Goal: Task Accomplishment & Management: Manage account settings

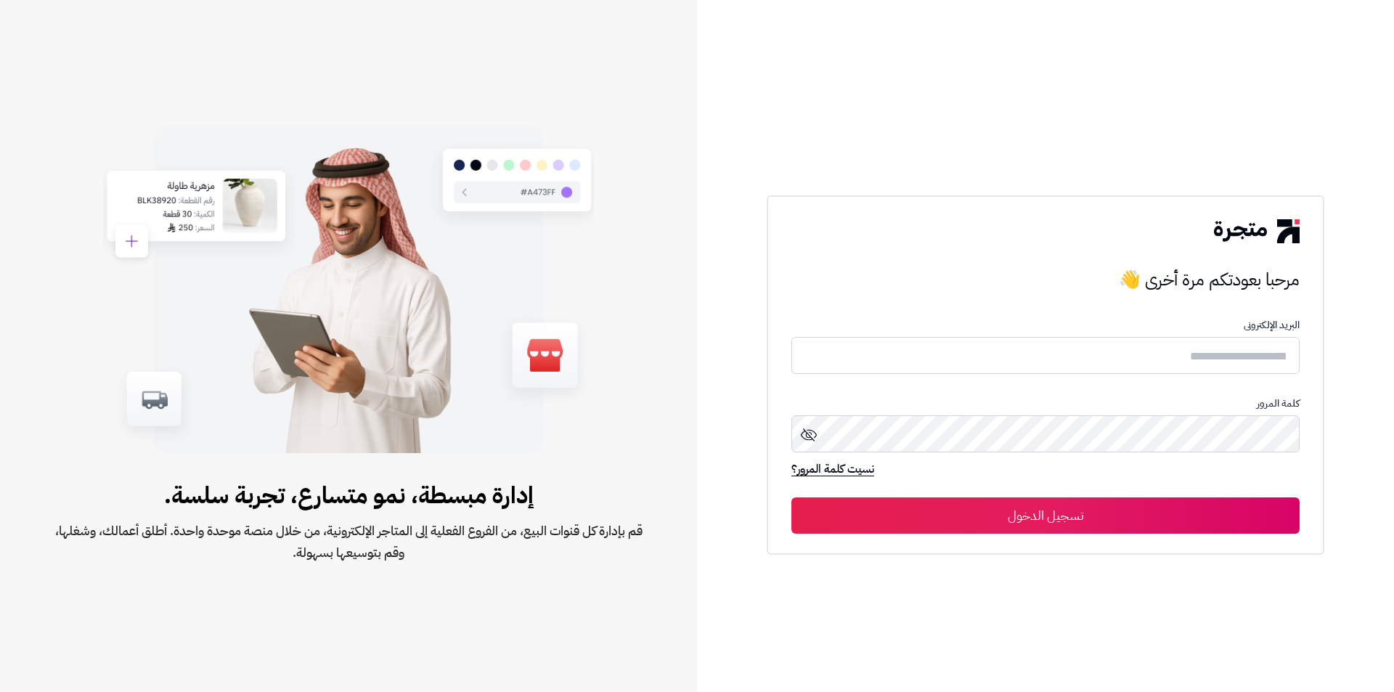
click at [1094, 341] on input "text" at bounding box center [1045, 355] width 508 height 37
type input "*"
type input "**********"
click at [791, 498] on button "تسجيل الدخول" at bounding box center [1045, 516] width 508 height 36
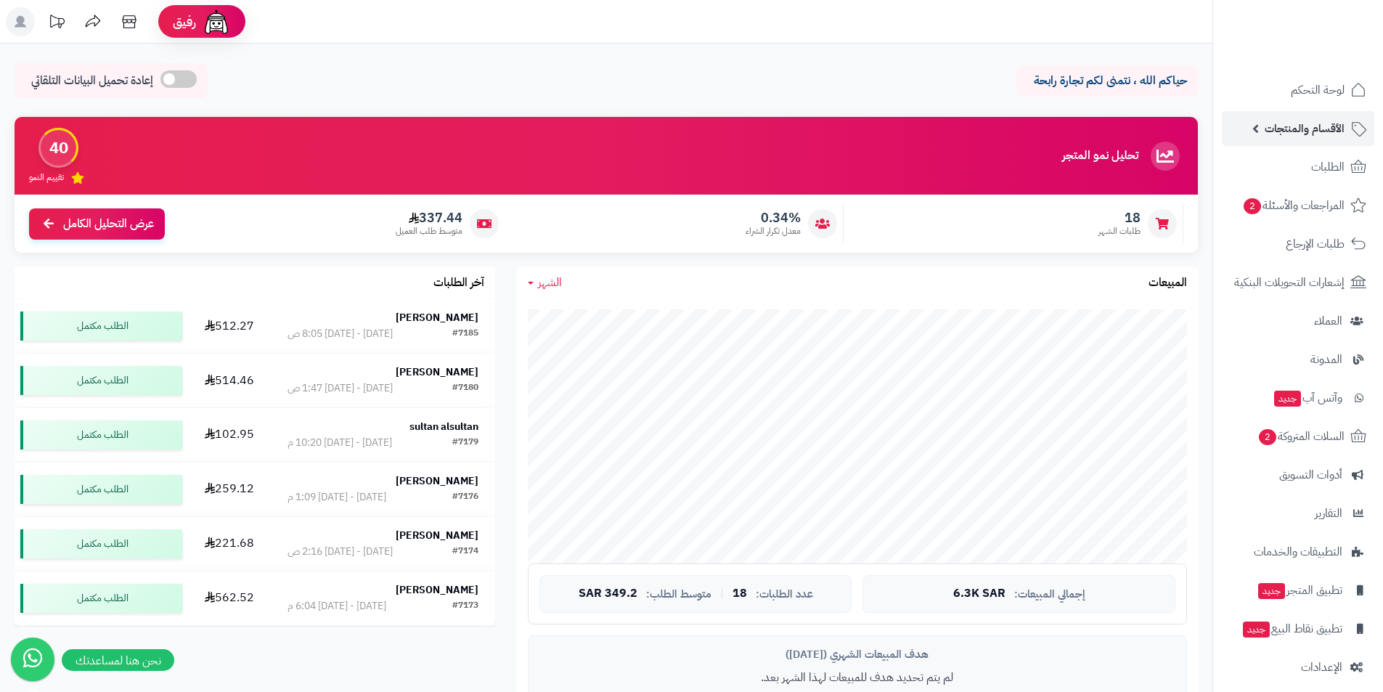
click at [1258, 128] on link "الأقسام والمنتجات" at bounding box center [1298, 128] width 152 height 35
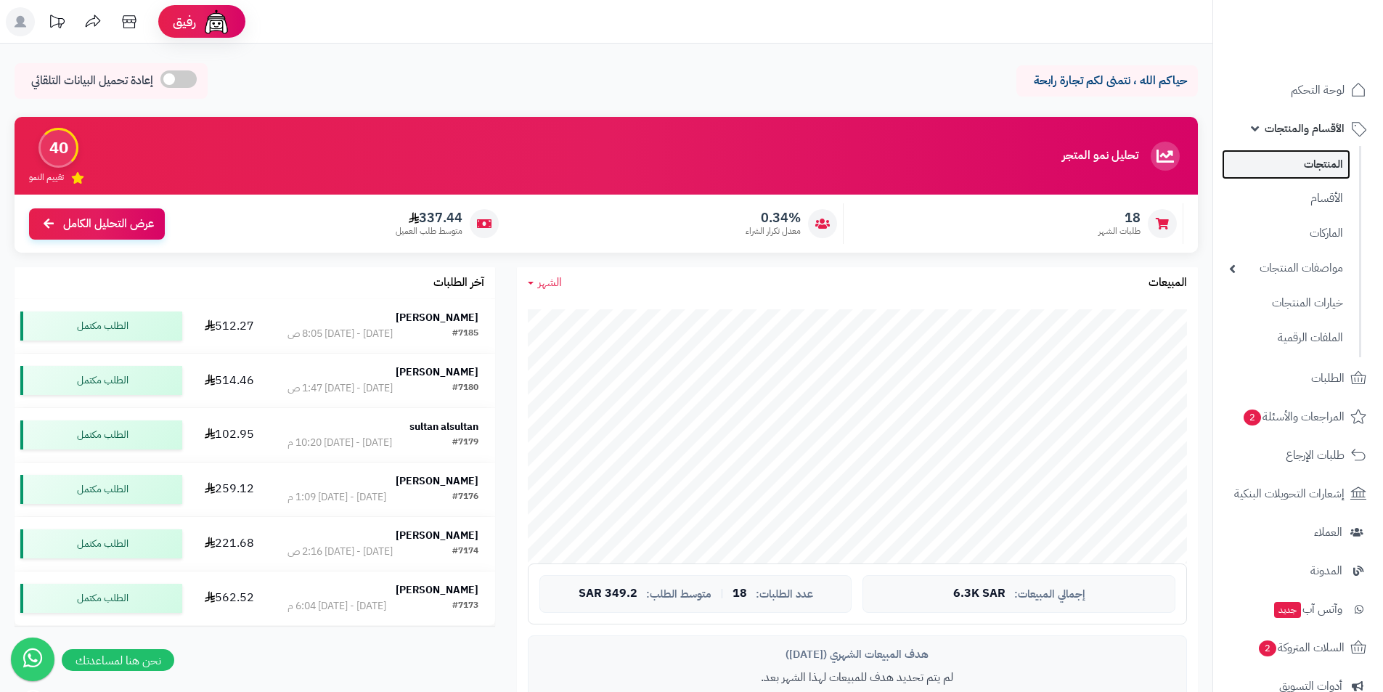
click at [1277, 155] on link "المنتجات" at bounding box center [1286, 165] width 129 height 30
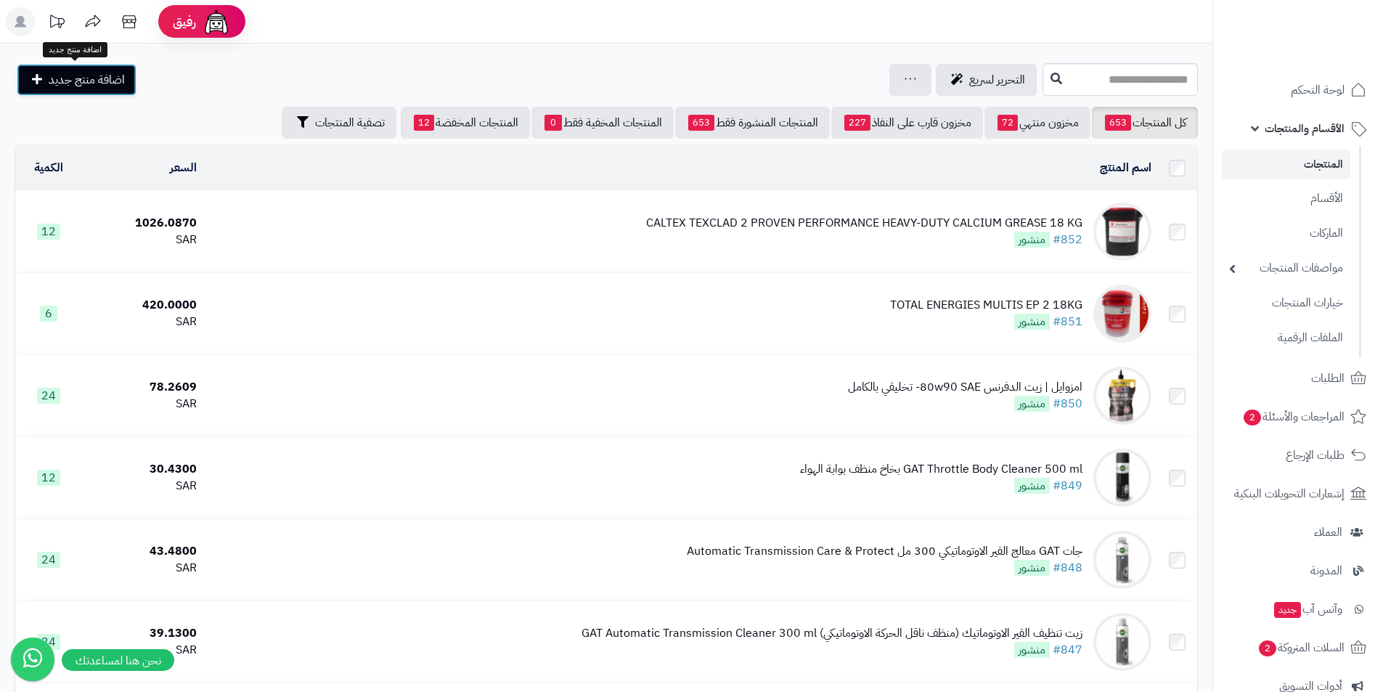
click at [80, 87] on span "اضافة منتج جديد" at bounding box center [87, 79] width 76 height 17
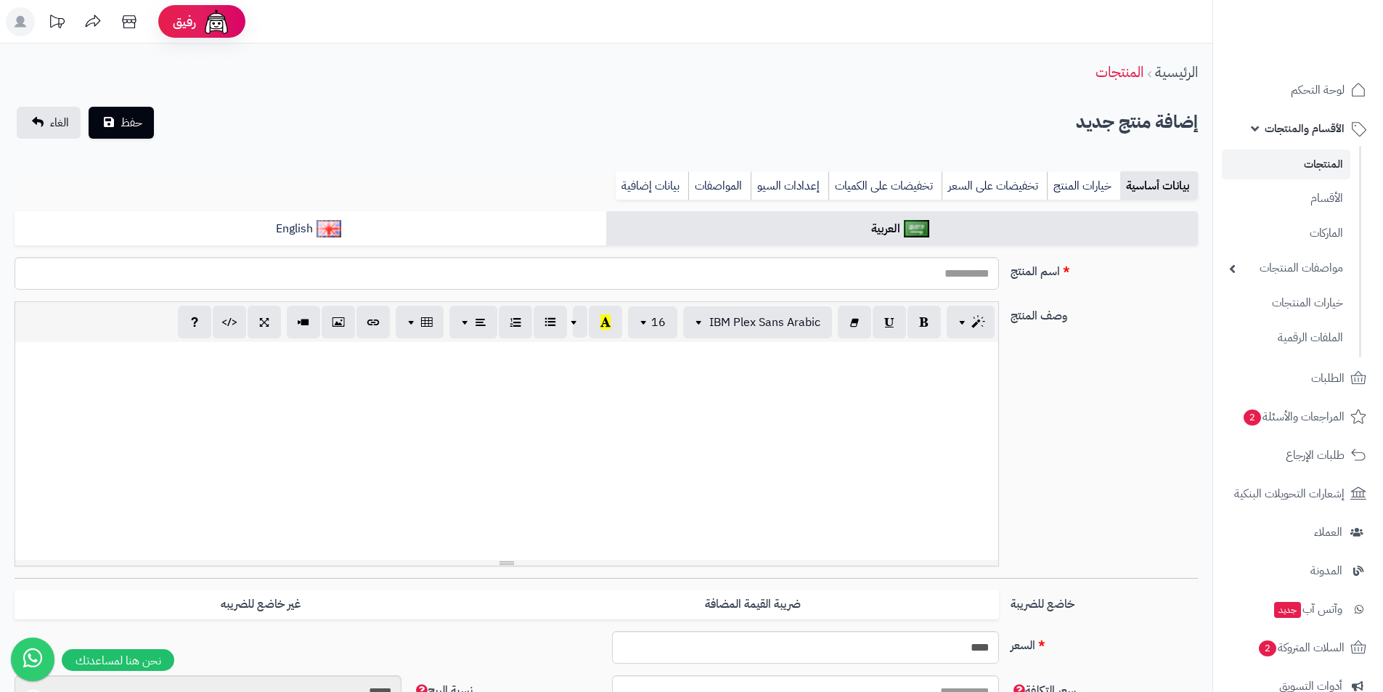
select select
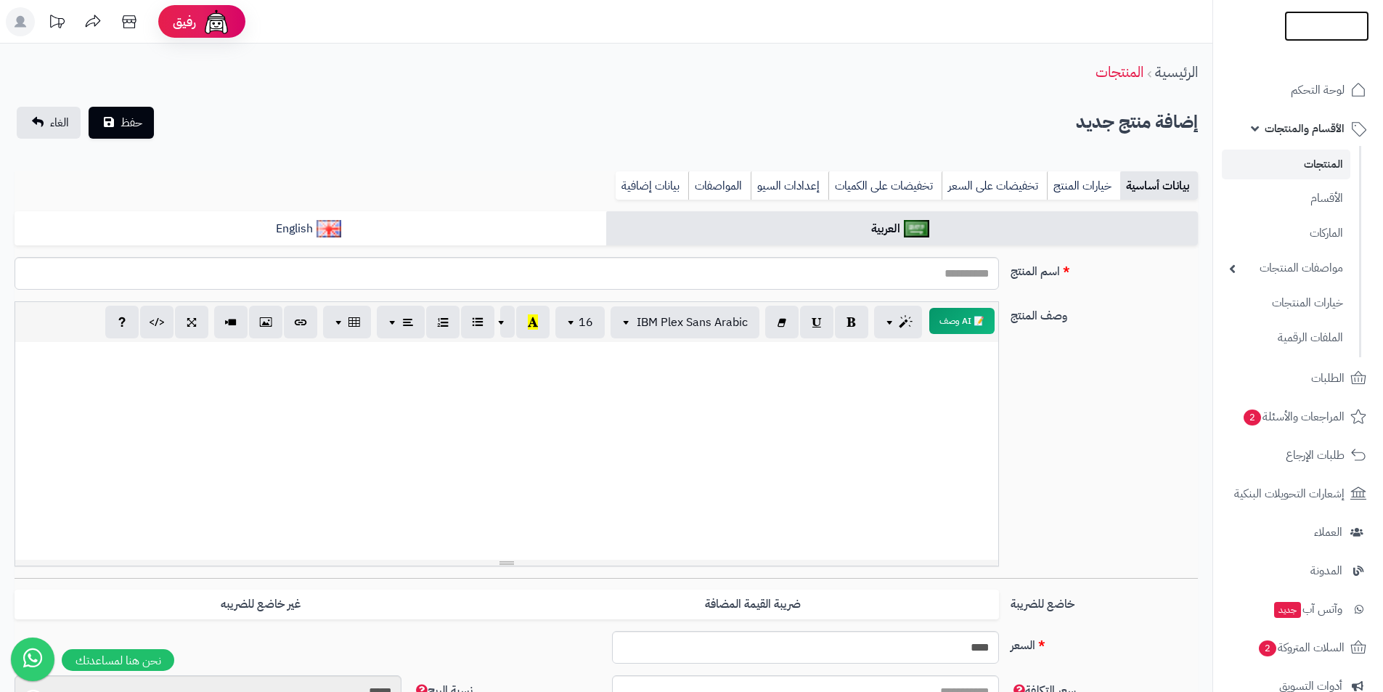
click at [1319, 33] on img at bounding box center [1327, 48] width 85 height 30
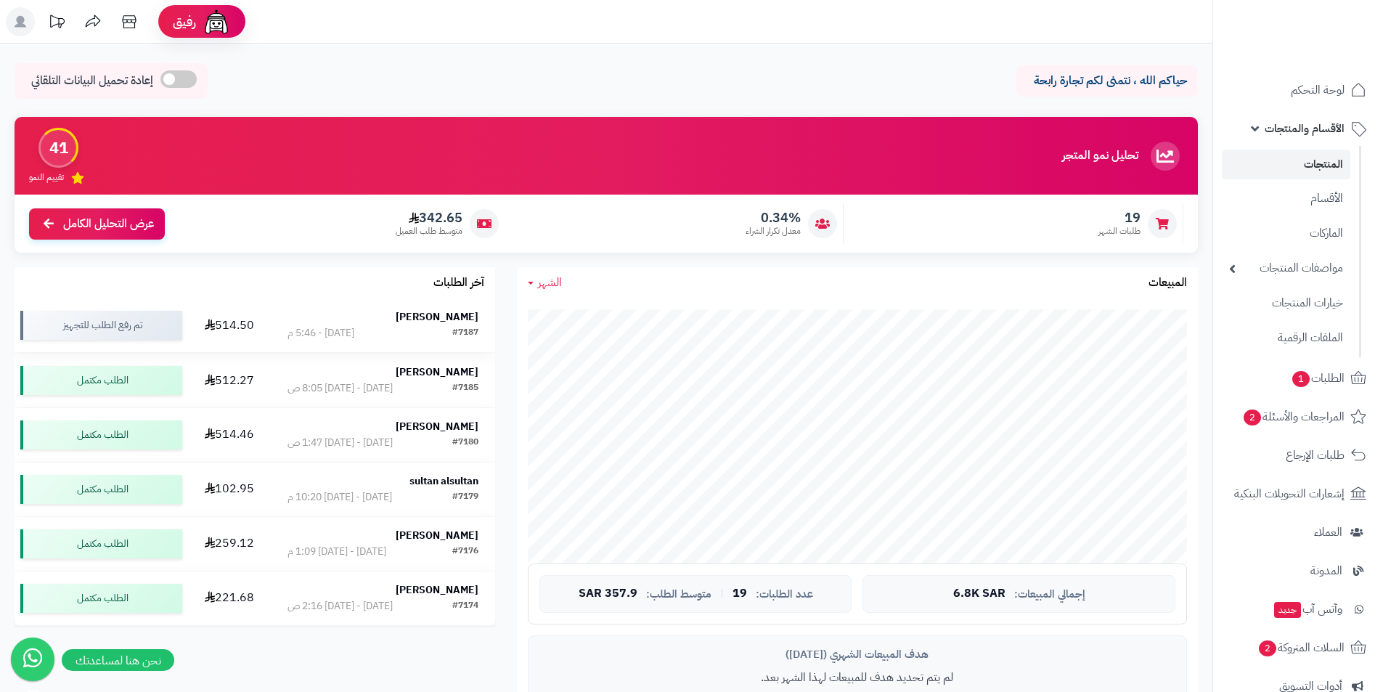
click at [434, 327] on div "#7187 [DATE] - 5:46 م" at bounding box center [383, 333] width 190 height 15
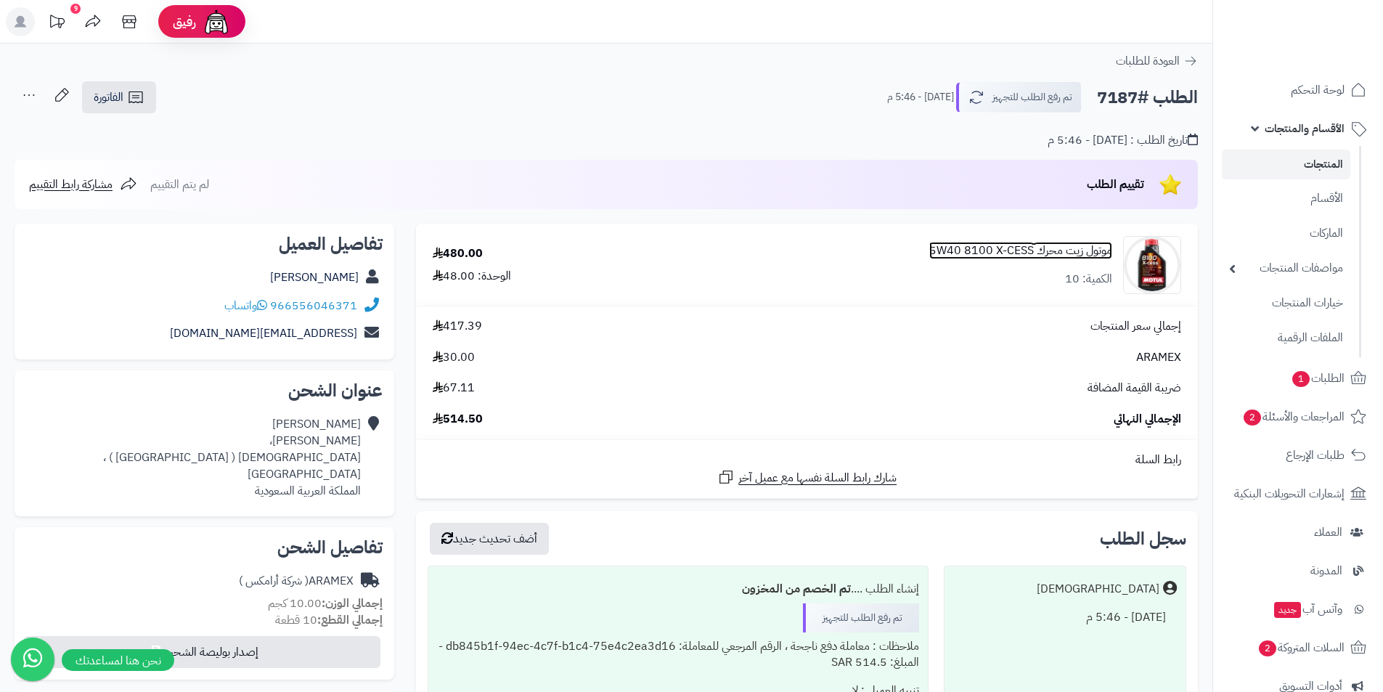
click at [985, 246] on link "موتول زيت محرك 5W40 8100 X-CESS" at bounding box center [1020, 251] width 183 height 17
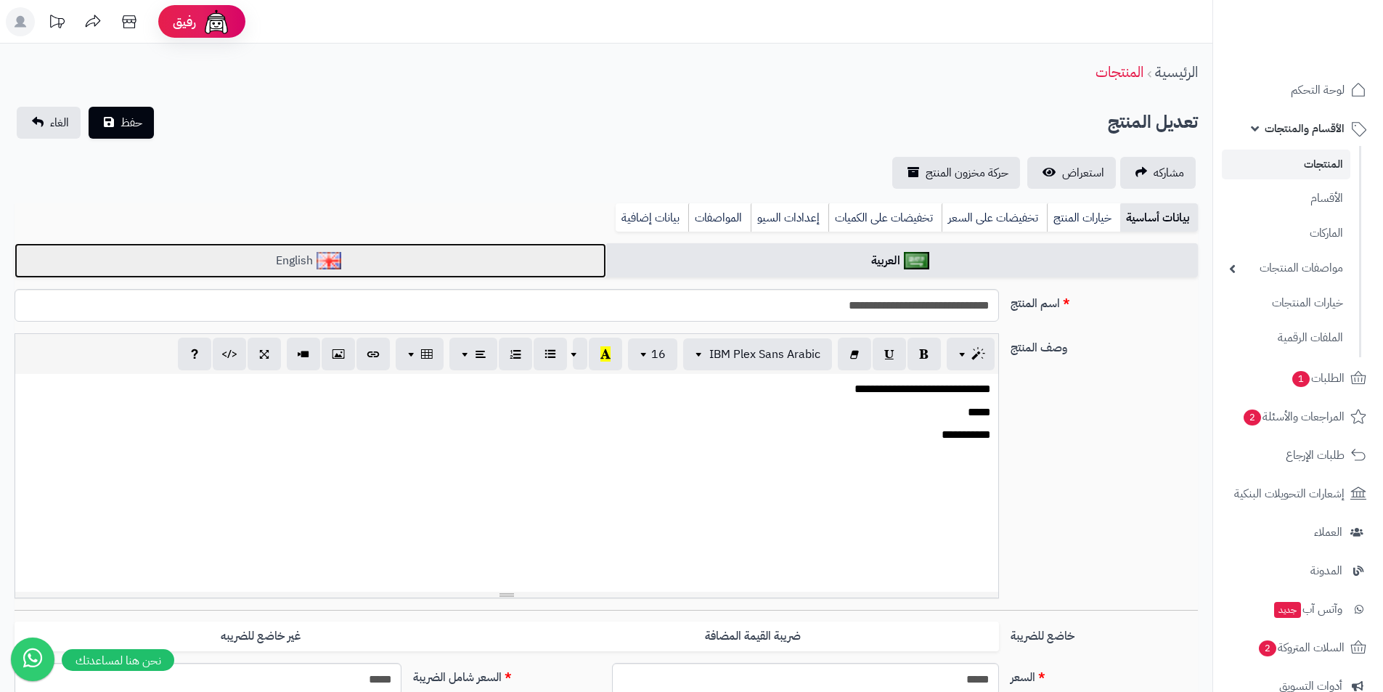
click at [502, 250] on link "English" at bounding box center [311, 261] width 592 height 36
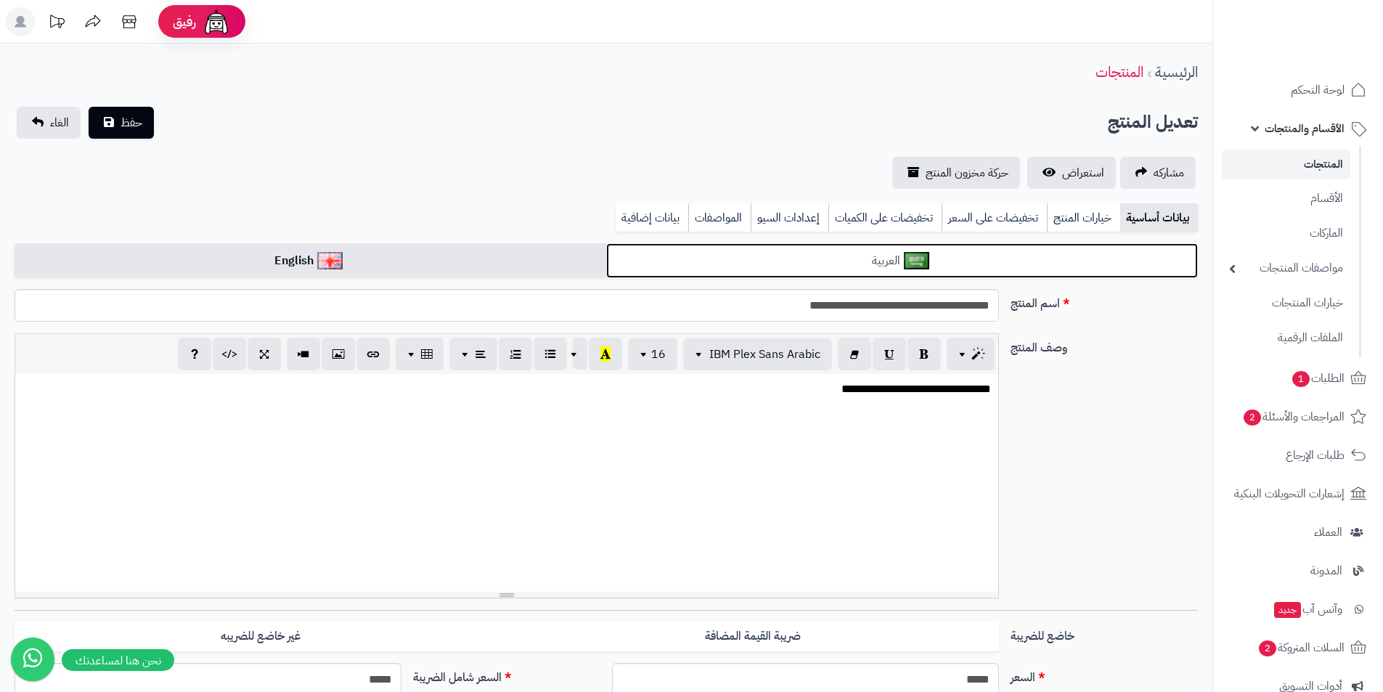
click at [868, 265] on link "العربية" at bounding box center [902, 261] width 592 height 36
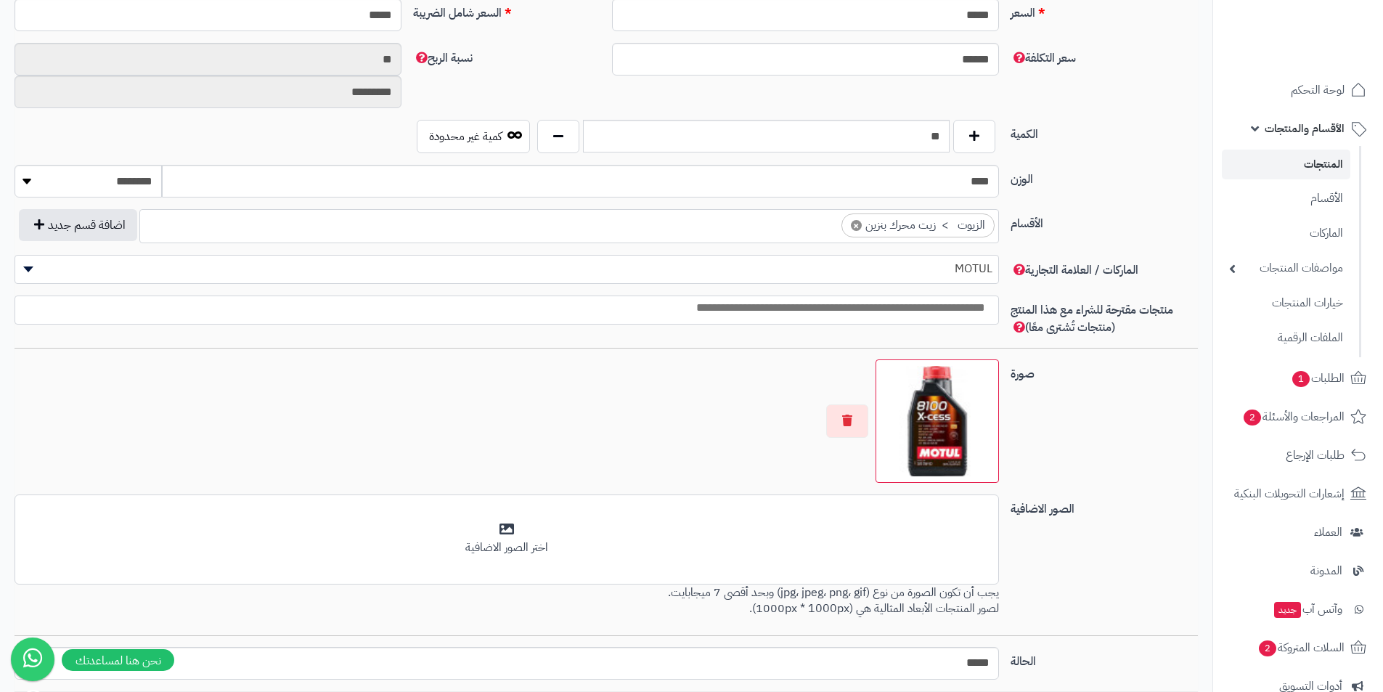
scroll to position [778, 0]
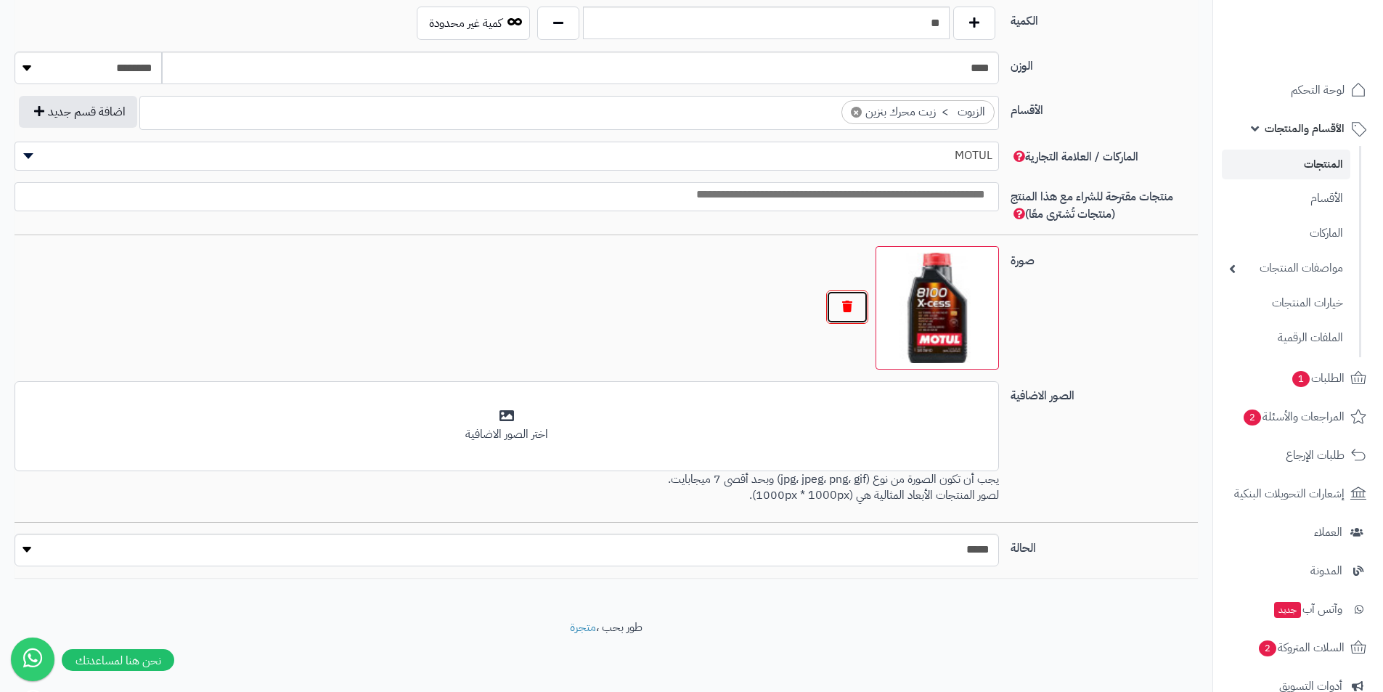
click at [837, 306] on button "button" at bounding box center [847, 306] width 42 height 33
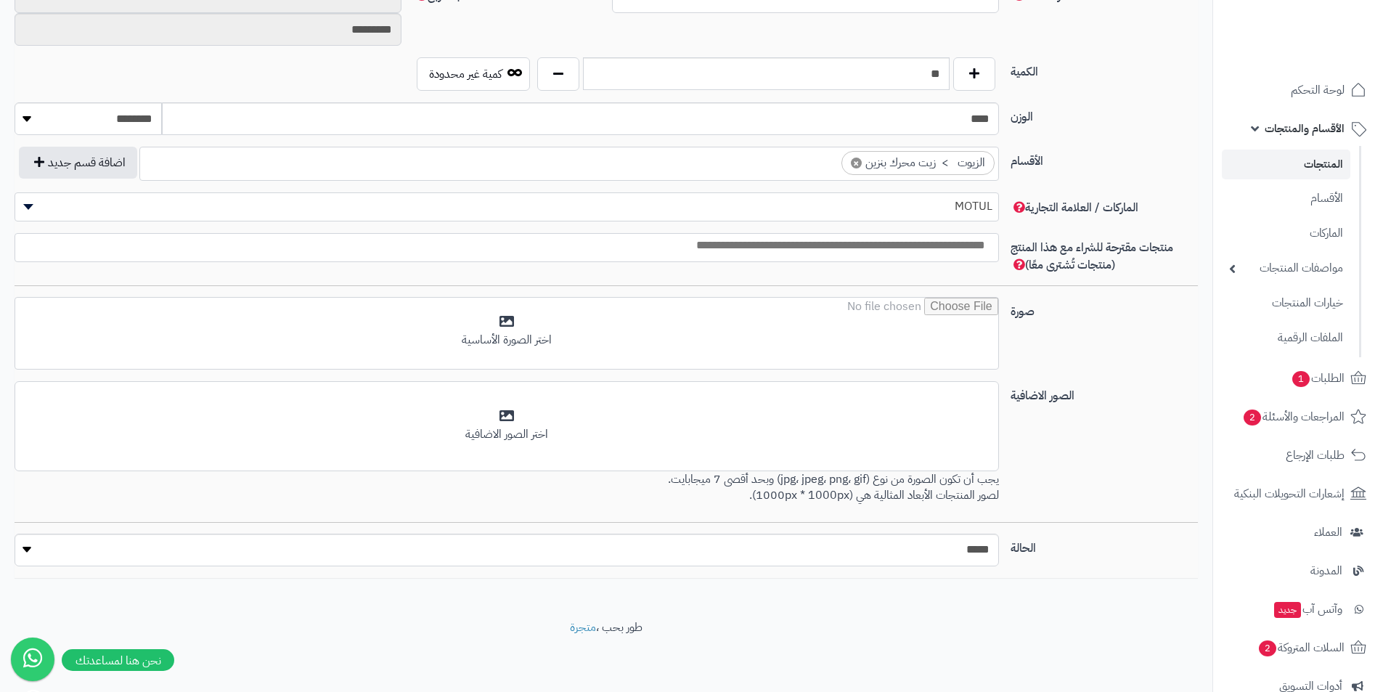
scroll to position [727, 0]
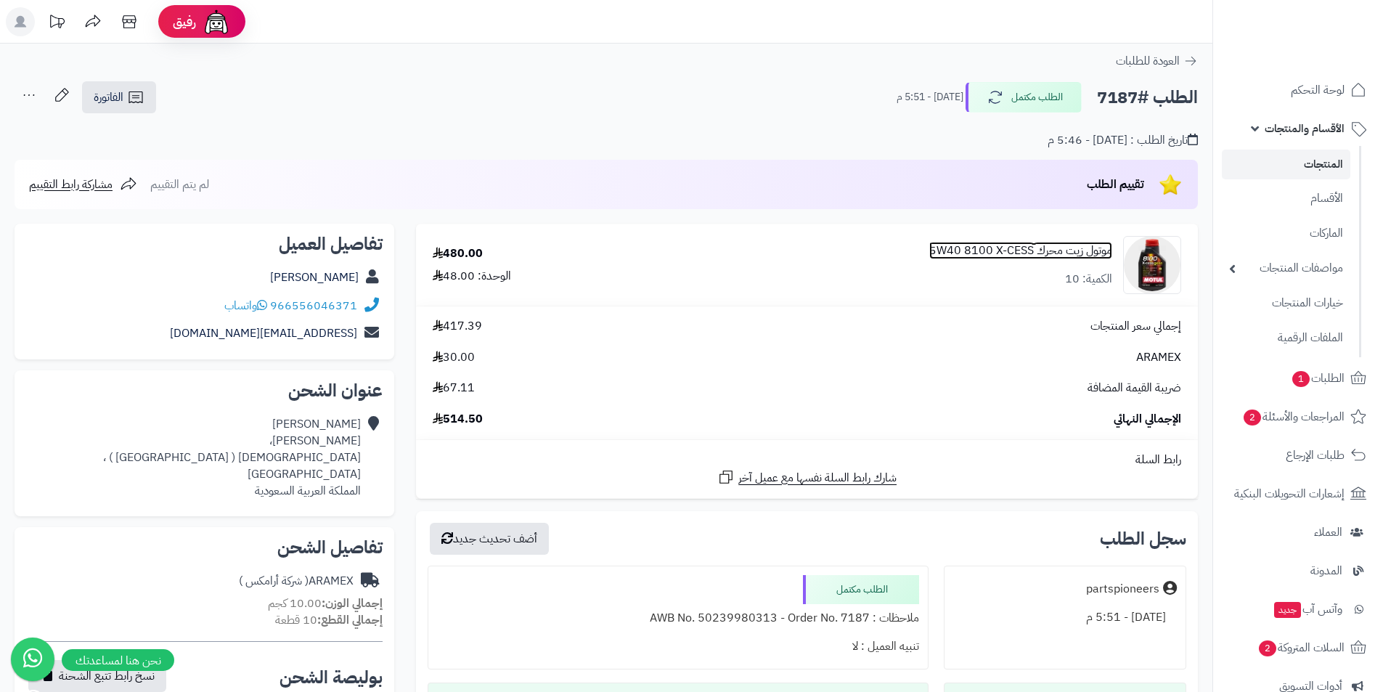
click at [1054, 257] on link "موتول زيت محرك 5W40 8100 X-CESS" at bounding box center [1020, 251] width 183 height 17
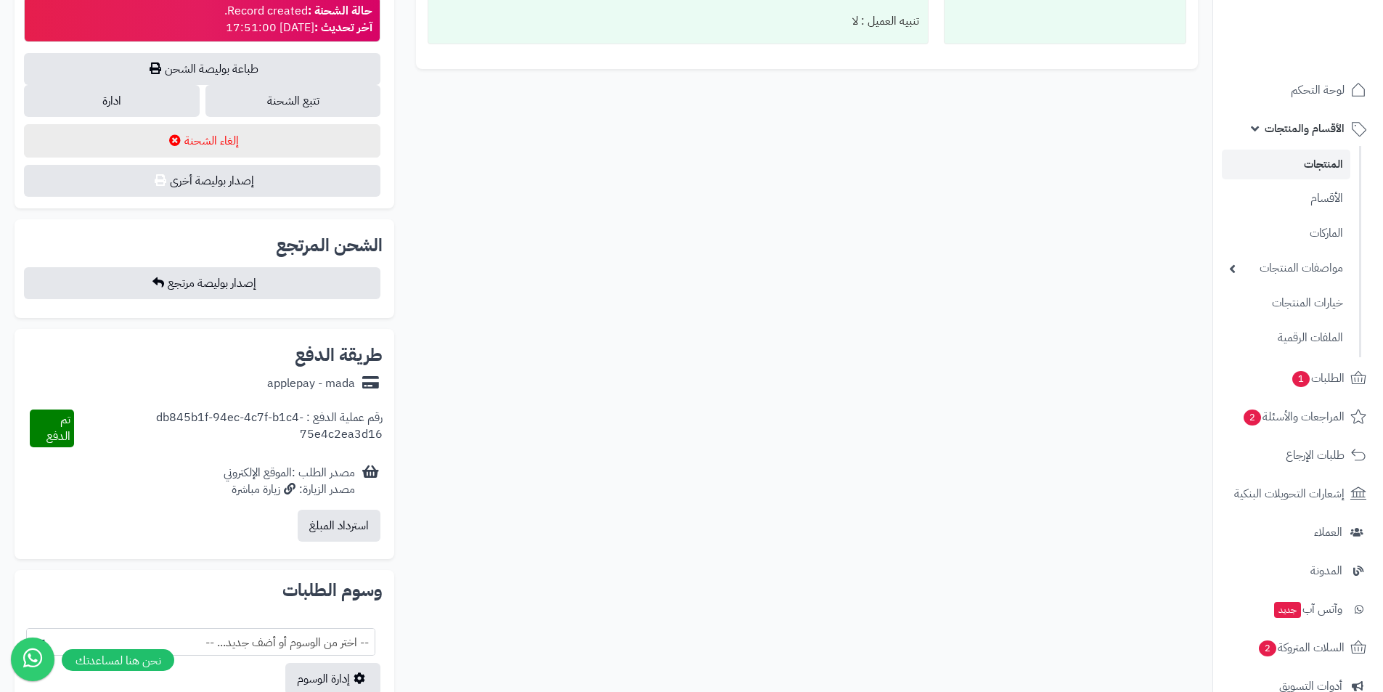
scroll to position [654, 0]
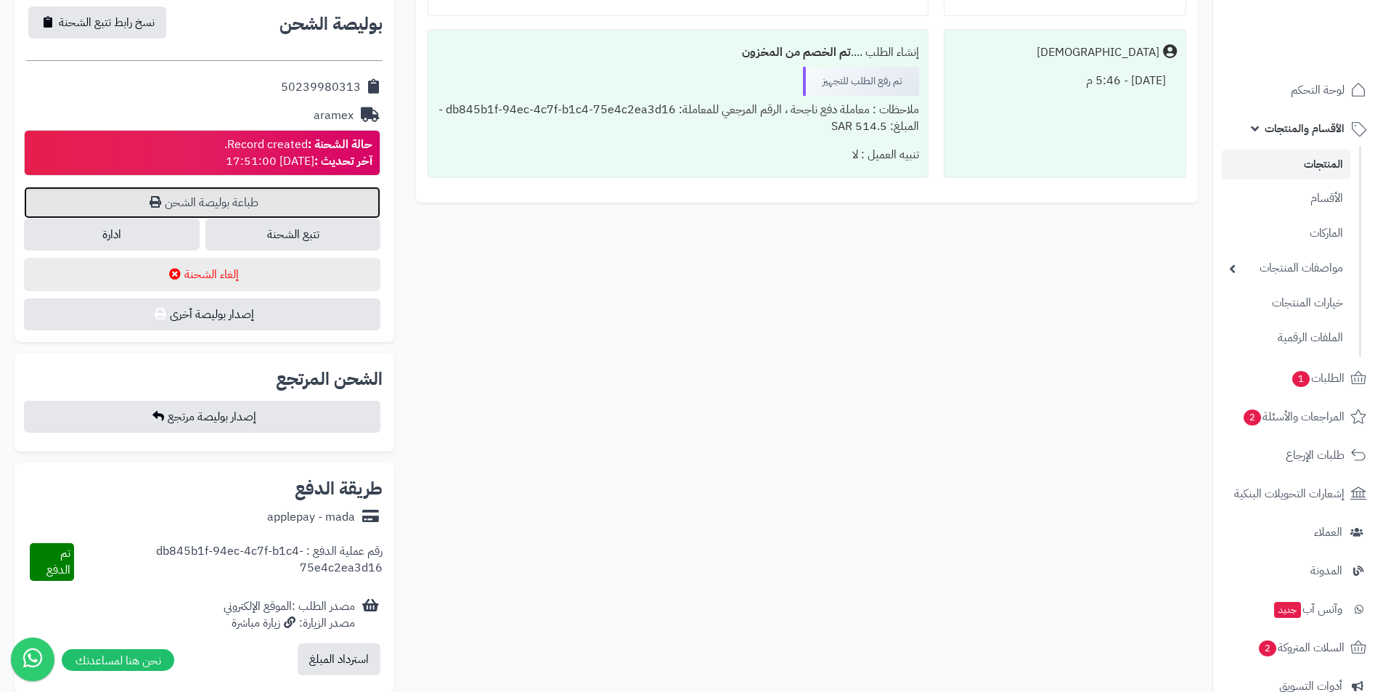
click at [203, 189] on link "طباعة بوليصة الشحن" at bounding box center [202, 203] width 357 height 32
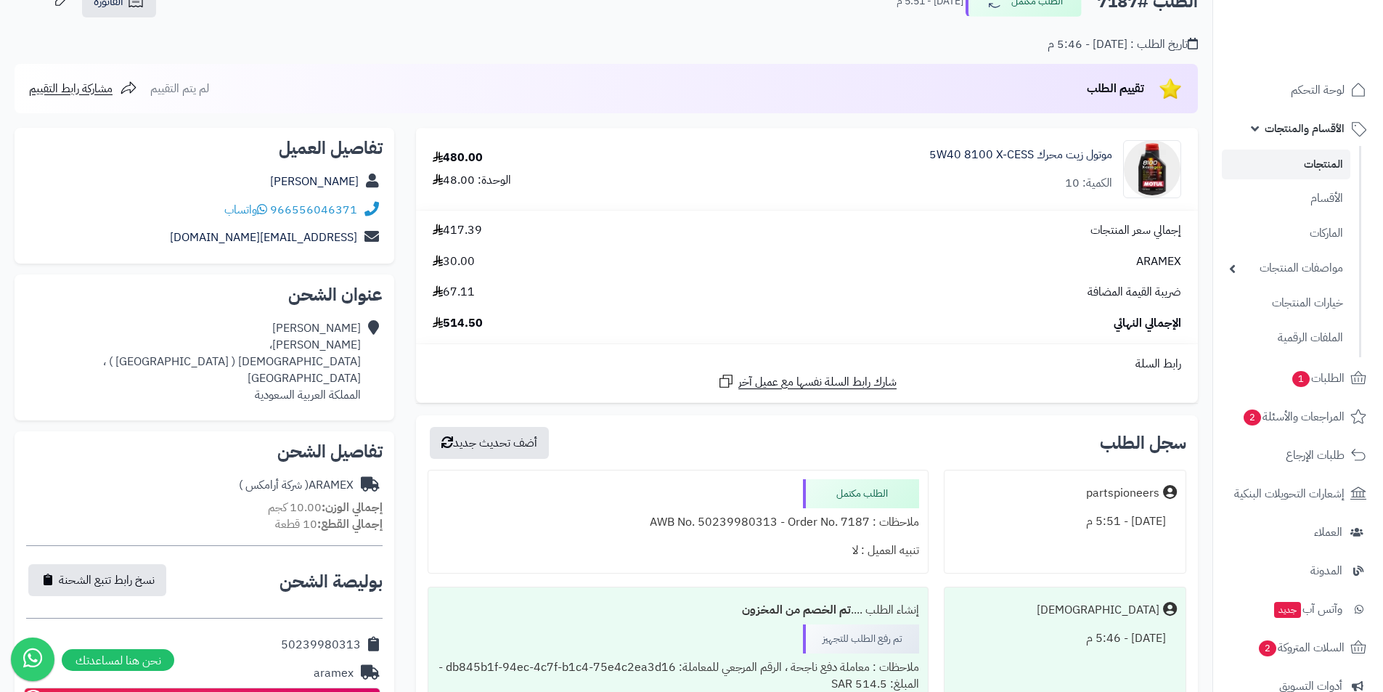
scroll to position [0, 0]
